Goal: Transaction & Acquisition: Subscribe to service/newsletter

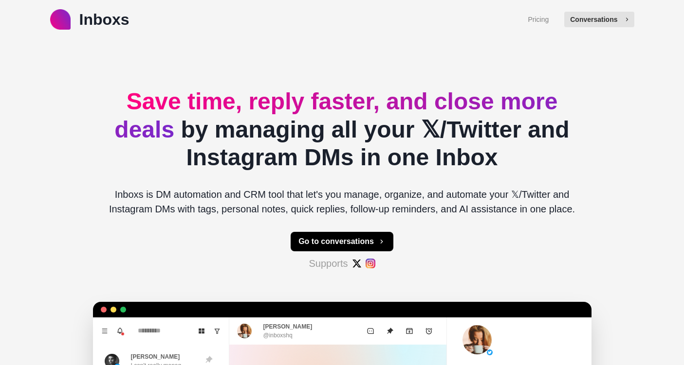
click at [579, 16] on button "Conversations" at bounding box center [599, 20] width 70 height 16
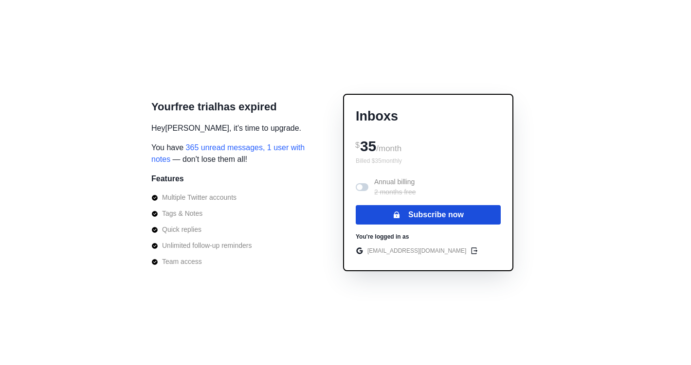
click at [438, 211] on button "Subscribe now" at bounding box center [428, 214] width 145 height 19
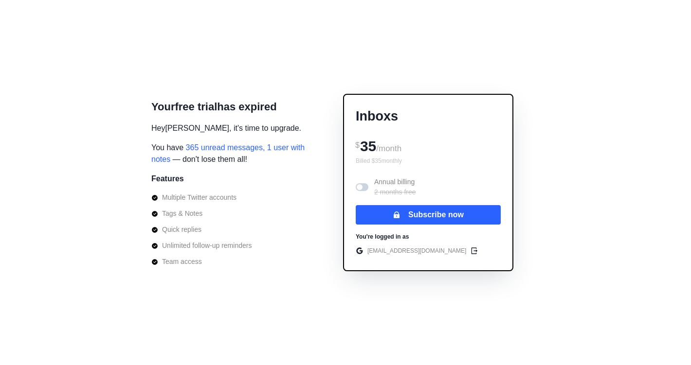
click at [212, 113] on p "Your free trial has expired" at bounding box center [214, 107] width 126 height 16
click at [566, 272] on div "Your free trial has expired Hey Miras Tolegenov , it's time to upgrade. You hav…" at bounding box center [345, 182] width 691 height 365
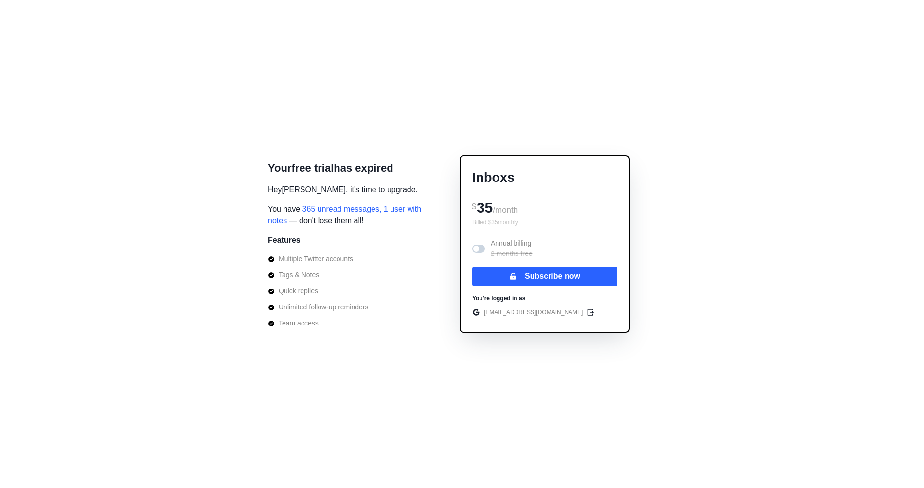
click at [407, 256] on div "Your free trial has expired Hey Miras Tolegenov , it's time to upgrade. You hav…" at bounding box center [350, 244] width 165 height 168
drag, startPoint x: 924, startPoint y: 481, endPoint x: 916, endPoint y: 459, distance: 23.0
click at [690, 365] on div "Your free trial has expired Hey Miras Tolegenov , it's time to upgrade. You hav…" at bounding box center [462, 244] width 924 height 488
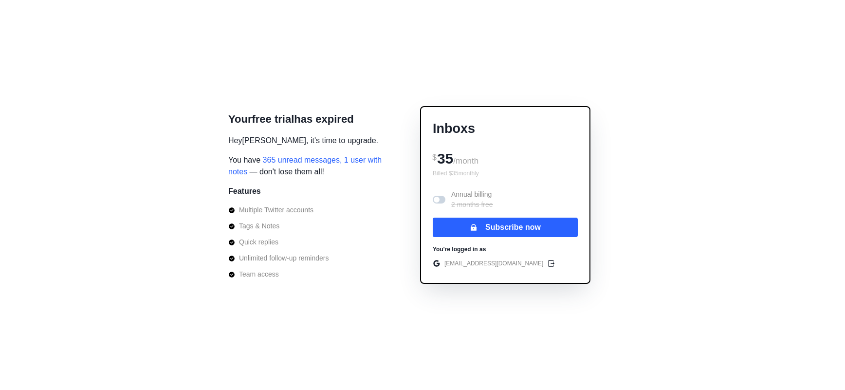
click at [690, 365] on div "Your free trial has expired Hey Miras Tolegenov , it's time to upgrade. You hav…" at bounding box center [422, 195] width 845 height 390
click at [600, 0] on div "Your free trial has expired Hey Miras Tolegenov , it's time to upgrade. You hav…" at bounding box center [422, 195] width 845 height 390
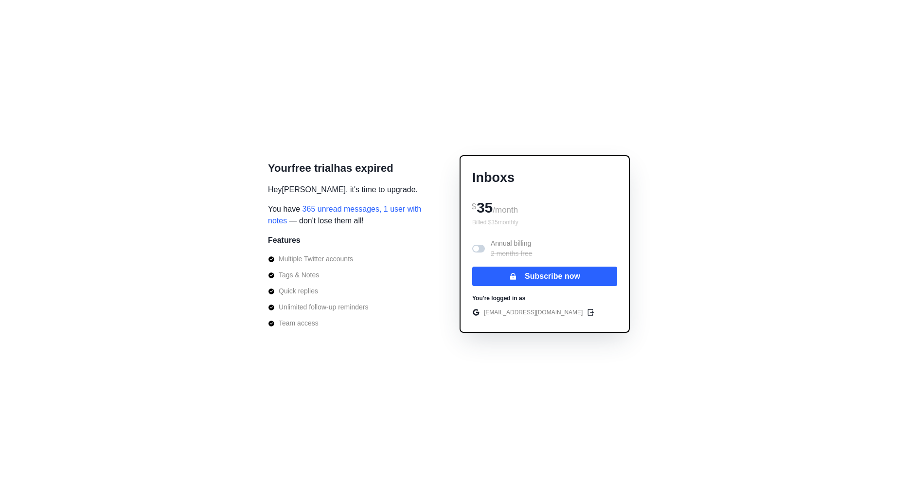
click at [271, 102] on div "Your free trial has expired Hey Miras Tolegenov , it's time to upgrade. You hav…" at bounding box center [462, 244] width 924 height 488
